Goal: Check status: Check status

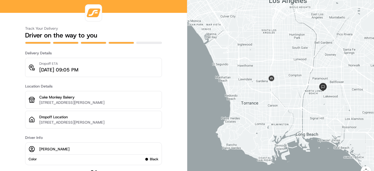
drag, startPoint x: 303, startPoint y: 102, endPoint x: 269, endPoint y: 78, distance: 41.4
click at [269, 78] on div at bounding box center [280, 91] width 187 height 183
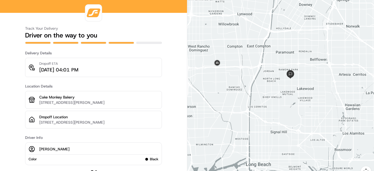
drag, startPoint x: 311, startPoint y: 94, endPoint x: 245, endPoint y: 69, distance: 70.7
click at [245, 69] on div at bounding box center [280, 91] width 187 height 183
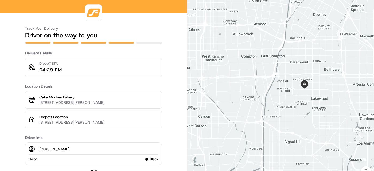
drag, startPoint x: 329, startPoint y: 130, endPoint x: 316, endPoint y: 48, distance: 82.6
click at [316, 48] on div at bounding box center [280, 91] width 187 height 183
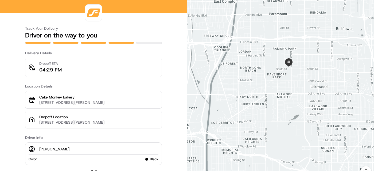
drag, startPoint x: 320, startPoint y: 95, endPoint x: 298, endPoint y: 64, distance: 37.9
click at [298, 64] on div at bounding box center [280, 91] width 187 height 183
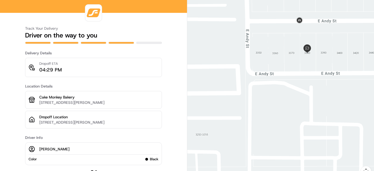
drag, startPoint x: 350, startPoint y: 40, endPoint x: 311, endPoint y: 62, distance: 44.7
click at [311, 62] on div at bounding box center [280, 91] width 187 height 183
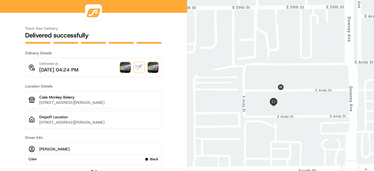
click at [122, 65] on img at bounding box center [125, 67] width 11 height 11
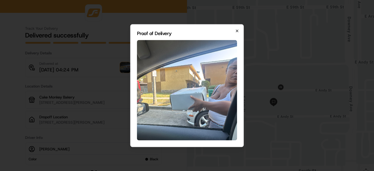
click at [239, 30] on icon "button" at bounding box center [237, 31] width 4 height 4
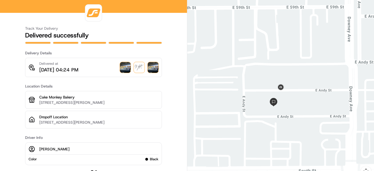
click at [123, 66] on img at bounding box center [125, 67] width 11 height 11
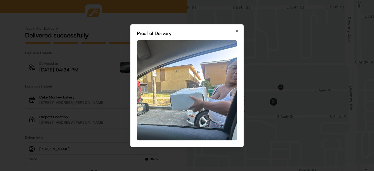
click at [233, 34] on h2 "Proof of Delivery" at bounding box center [187, 33] width 100 height 5
click at [235, 34] on h2 "Proof of Delivery" at bounding box center [187, 33] width 100 height 5
click at [236, 34] on h2 "Proof of Delivery" at bounding box center [187, 33] width 100 height 5
click at [238, 30] on icon "button" at bounding box center [237, 31] width 4 height 4
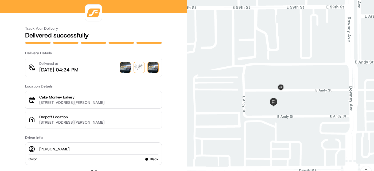
click at [140, 70] on img at bounding box center [139, 67] width 11 height 11
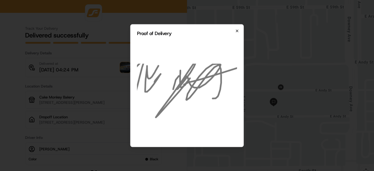
click at [237, 30] on icon "button" at bounding box center [237, 31] width 2 height 2
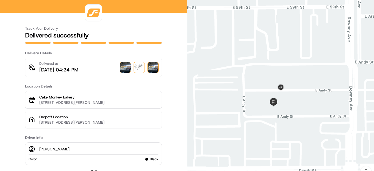
click at [148, 63] on div at bounding box center [139, 67] width 38 height 11
click at [151, 66] on img at bounding box center [153, 67] width 11 height 11
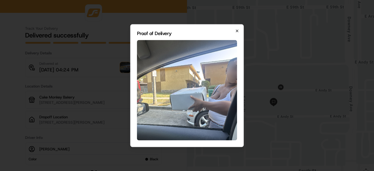
click at [237, 32] on icon "button" at bounding box center [237, 31] width 4 height 4
